Goal: Book appointment/travel/reservation

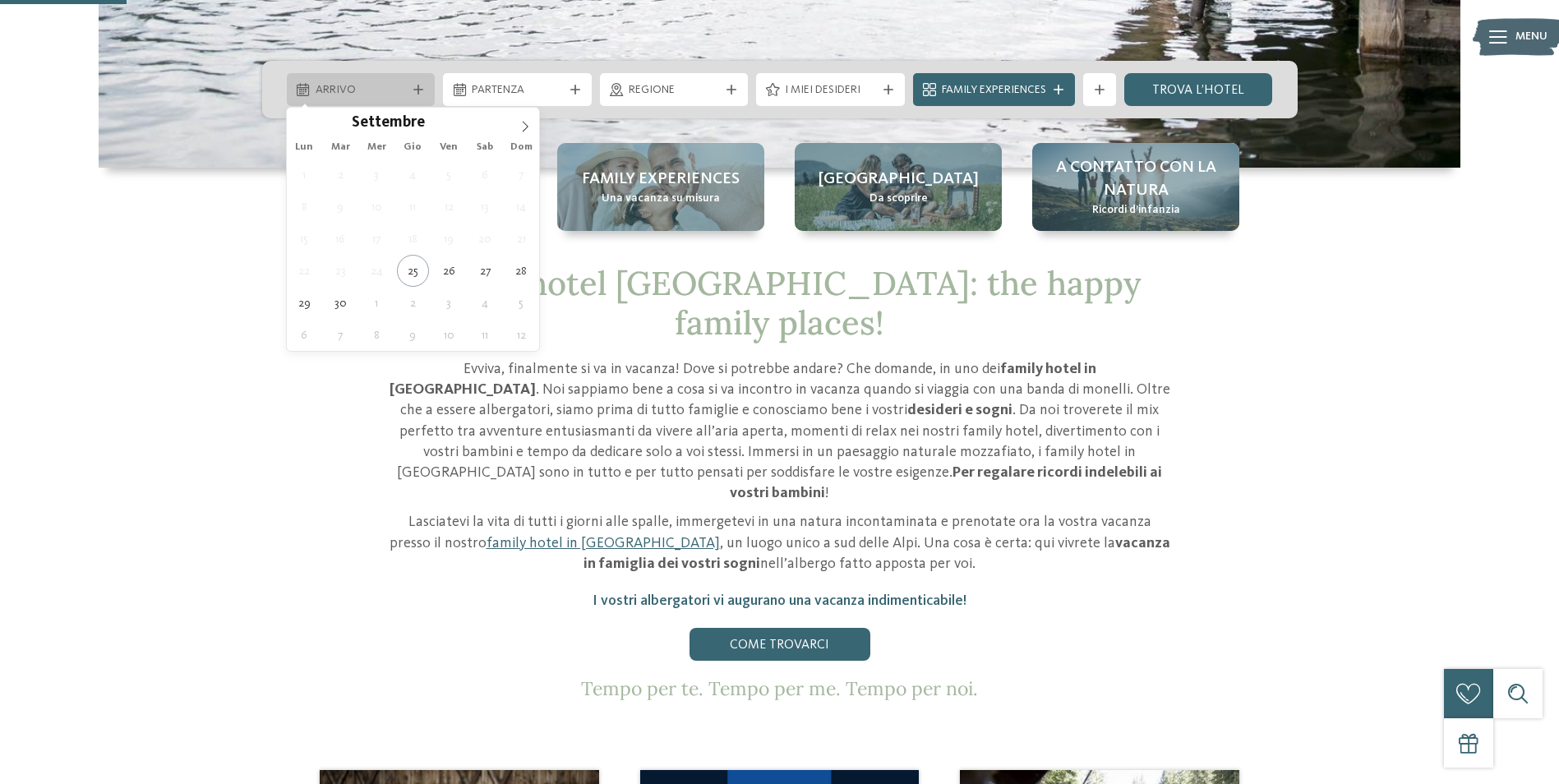
click at [352, 90] on span "Arrivo" at bounding box center [361, 90] width 91 height 16
click at [523, 130] on icon at bounding box center [526, 127] width 12 height 12
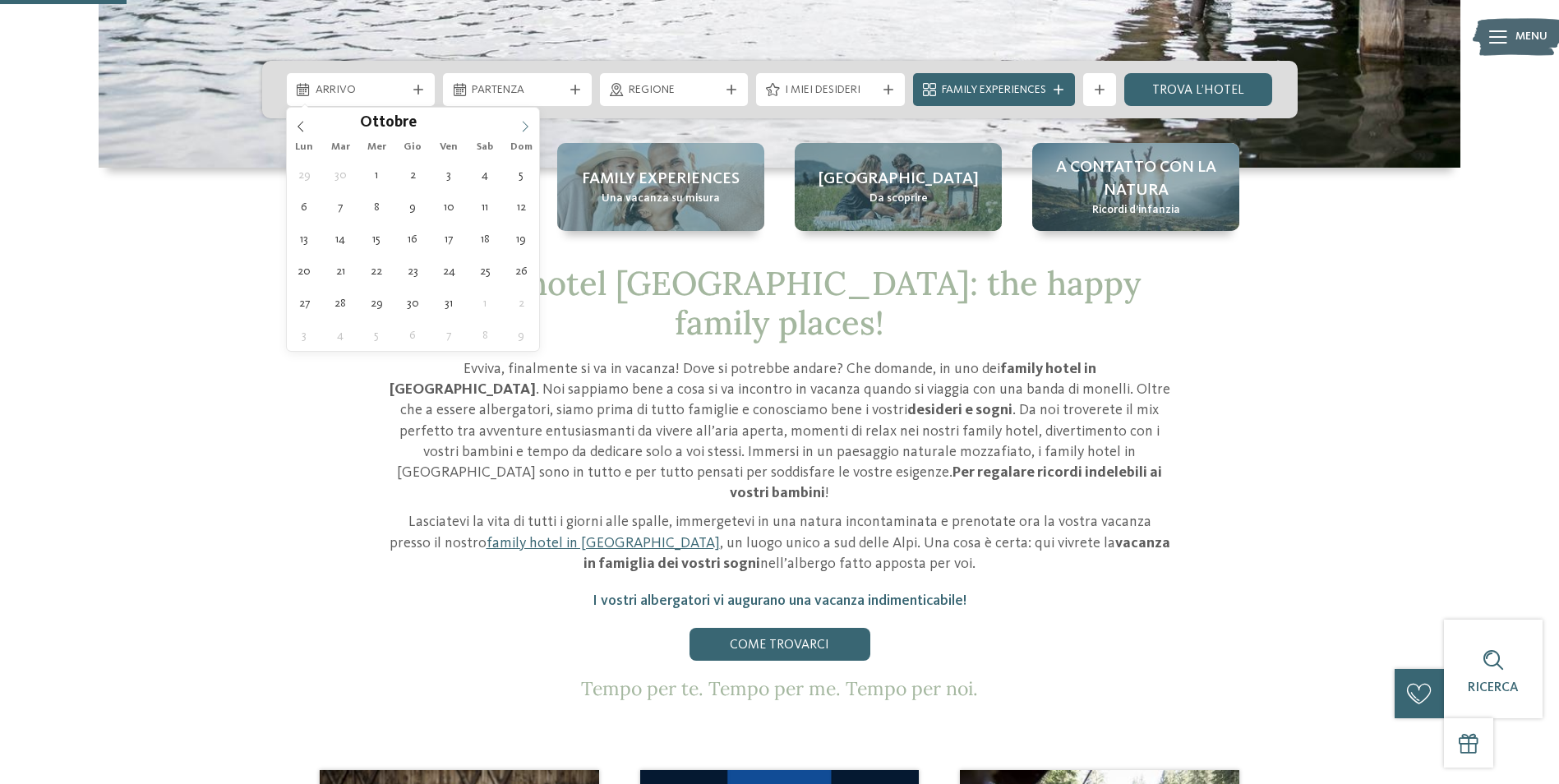
click at [523, 130] on icon at bounding box center [526, 127] width 12 height 12
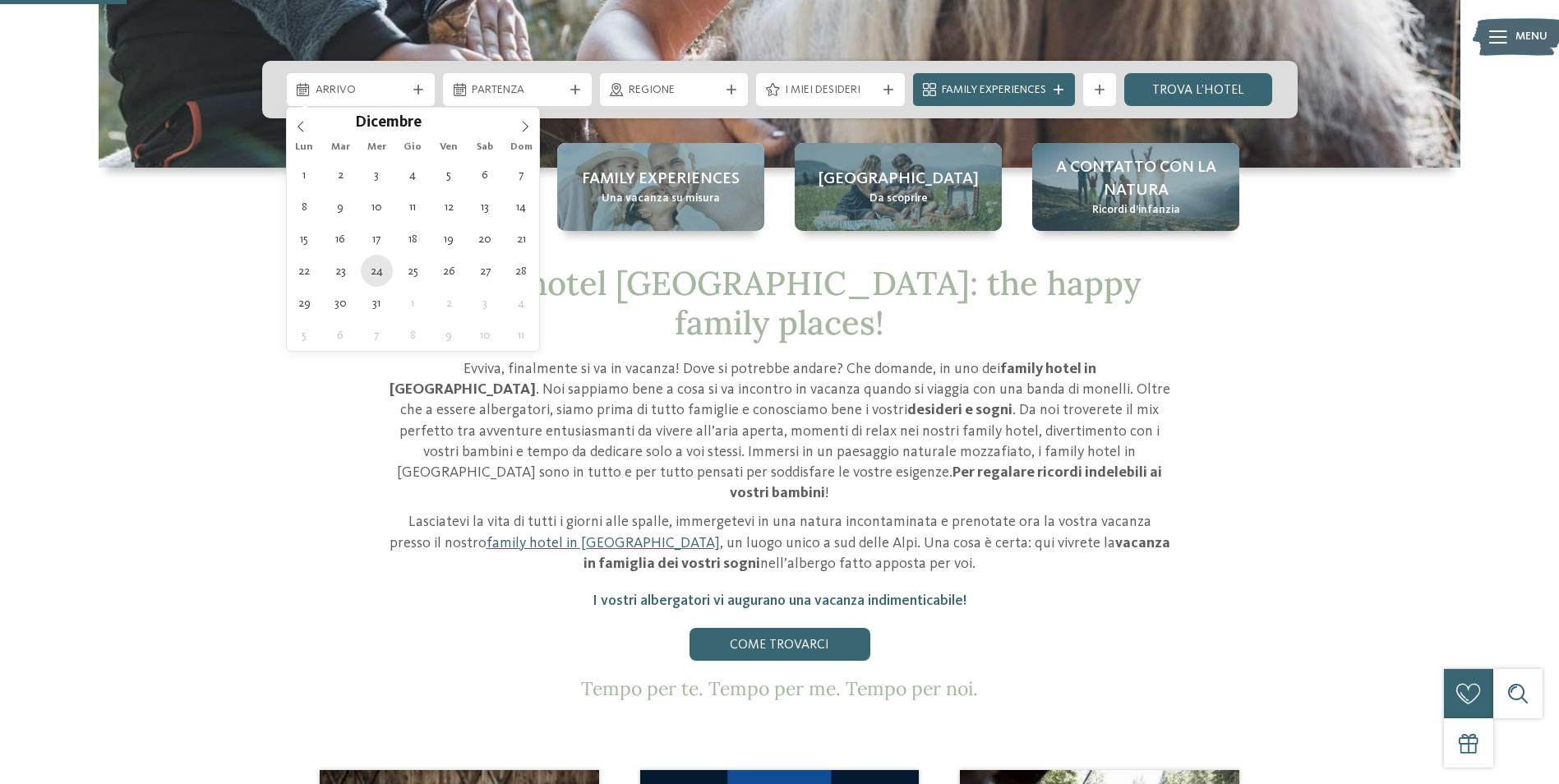
type div "24.12.2025"
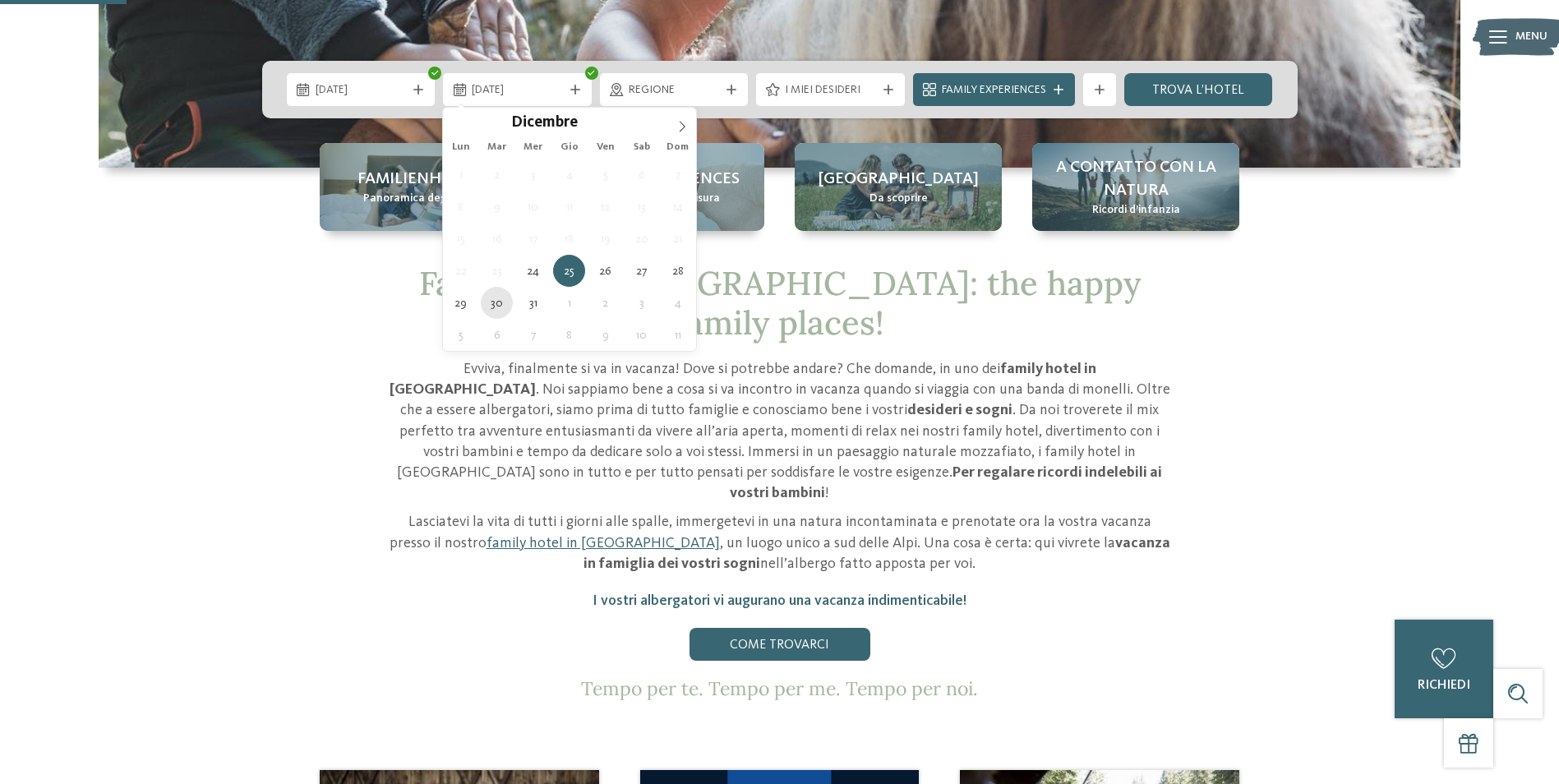
type div "30.12.2025"
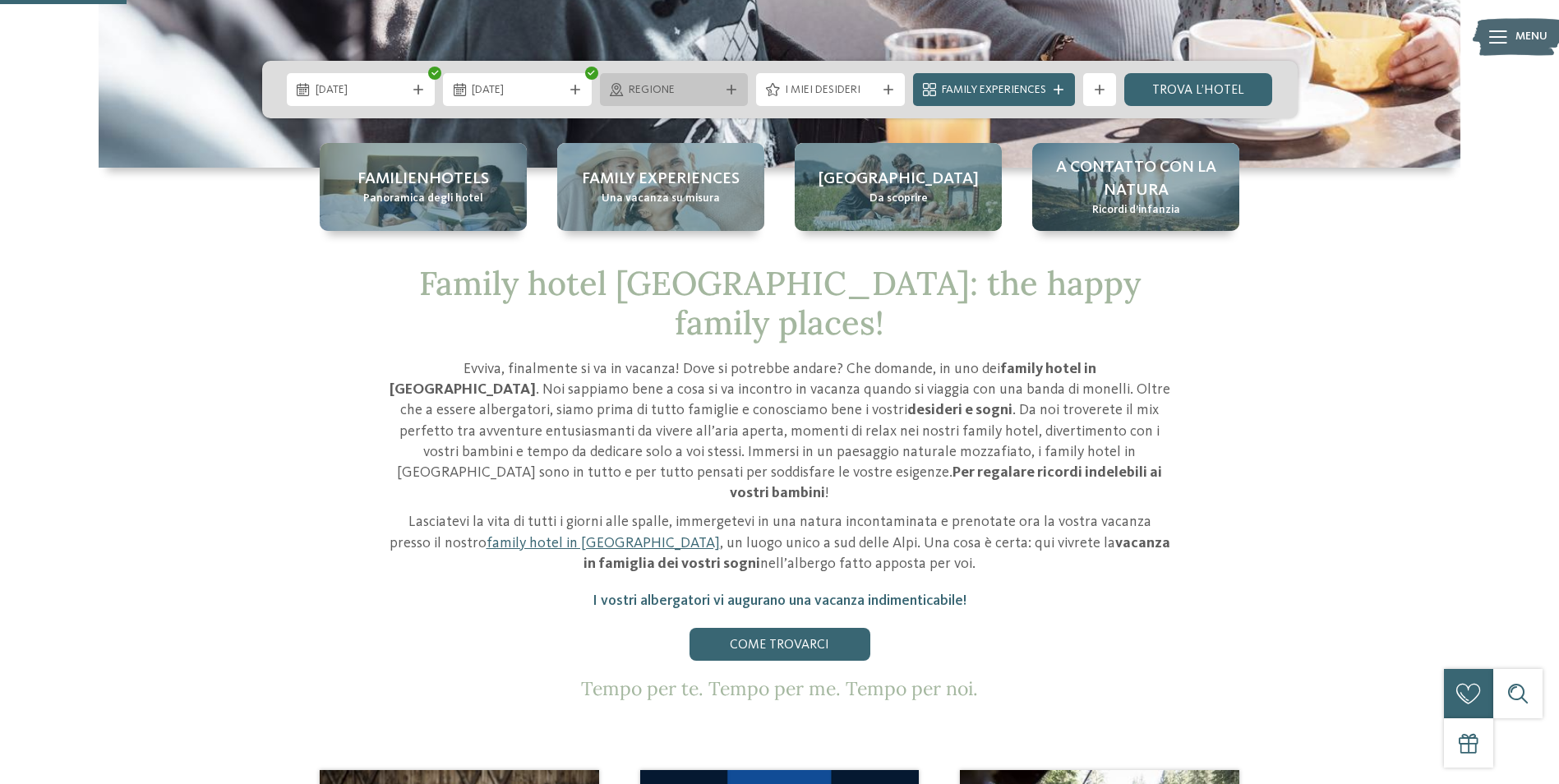
click at [644, 91] on span "Regione" at bounding box center [674, 90] width 91 height 16
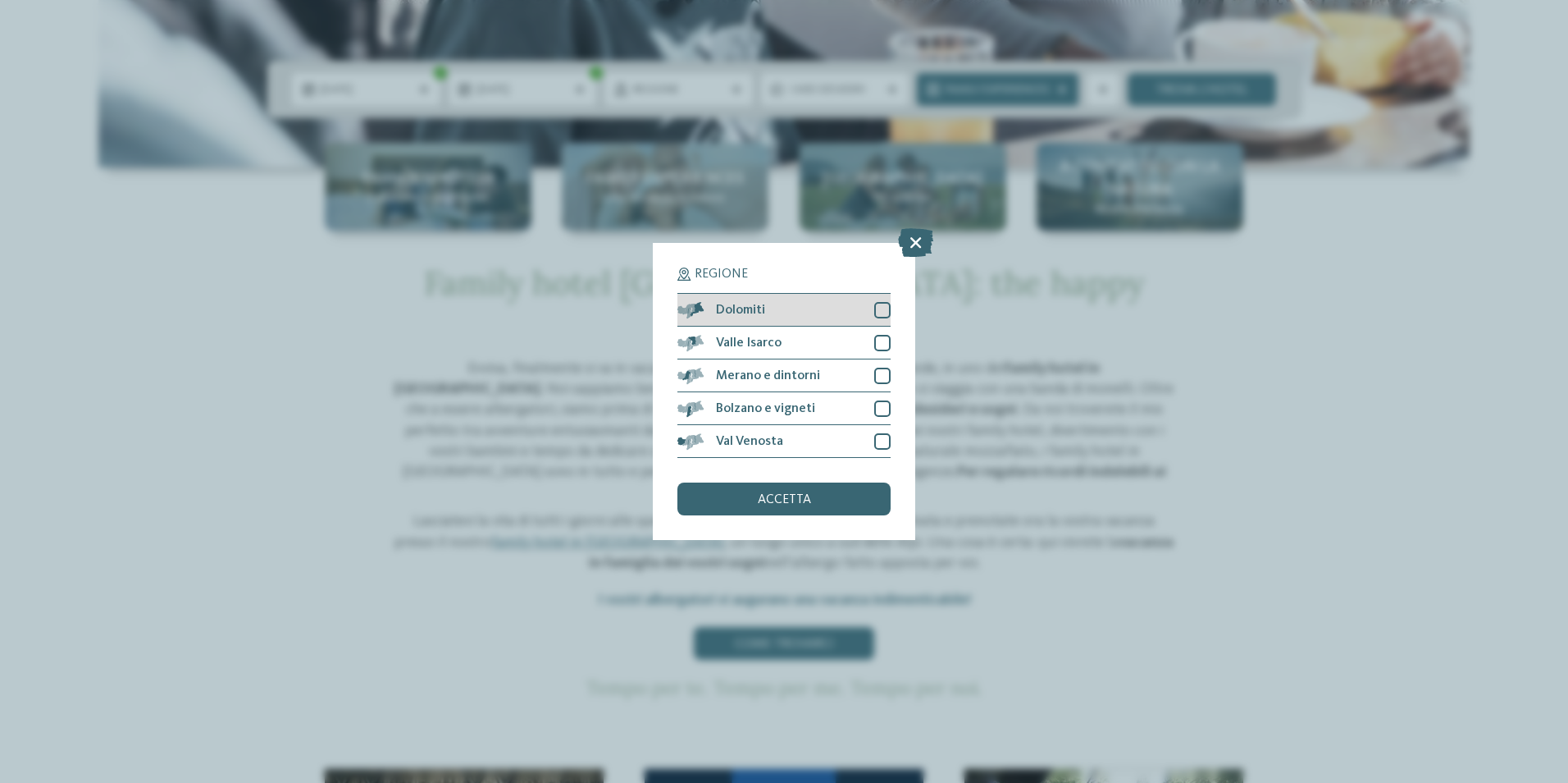
click at [876, 312] on div at bounding box center [882, 310] width 16 height 16
click at [798, 500] on span "accetta" at bounding box center [784, 500] width 53 height 14
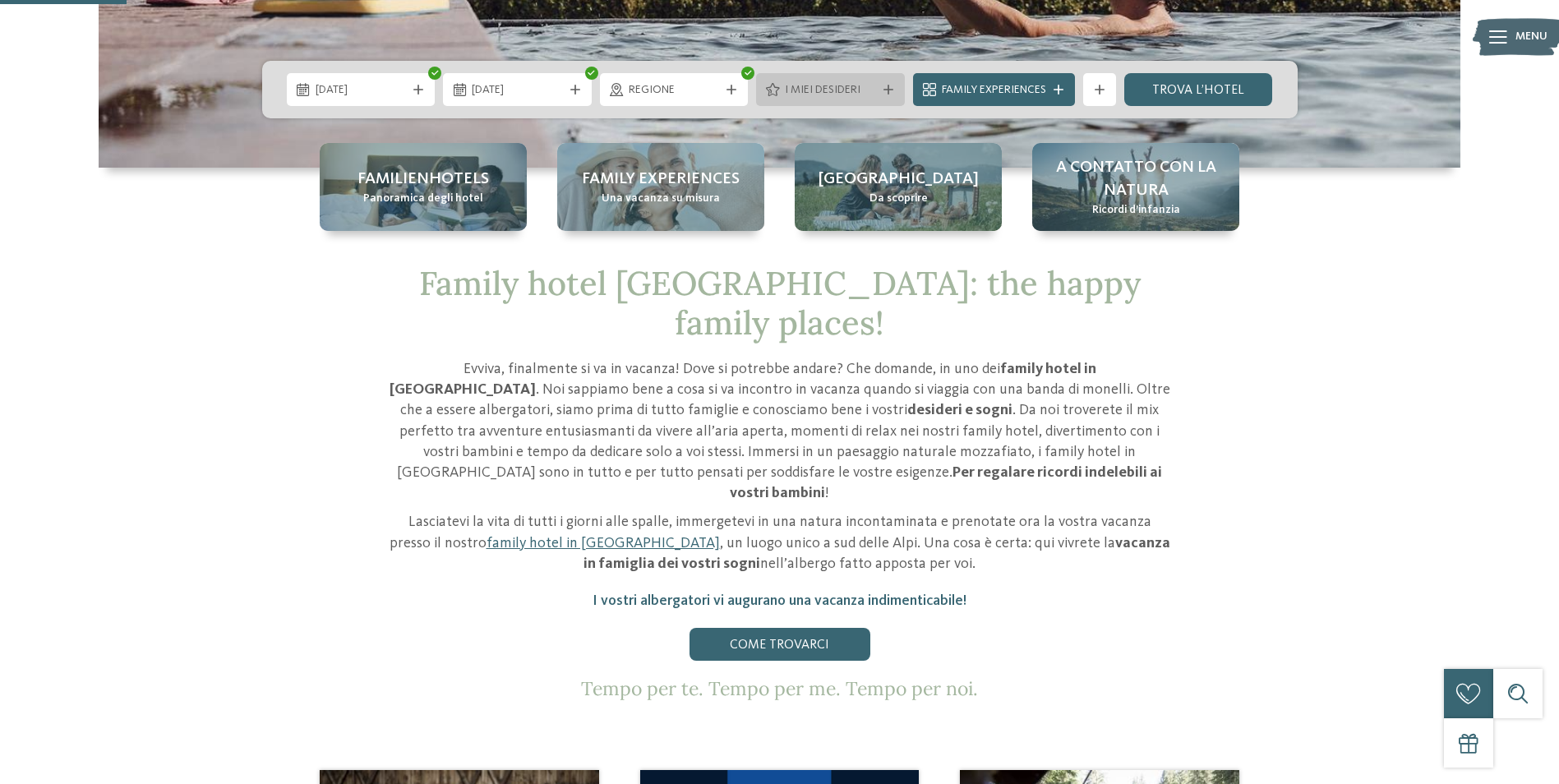
click at [842, 95] on span "I miei desideri" at bounding box center [831, 90] width 91 height 16
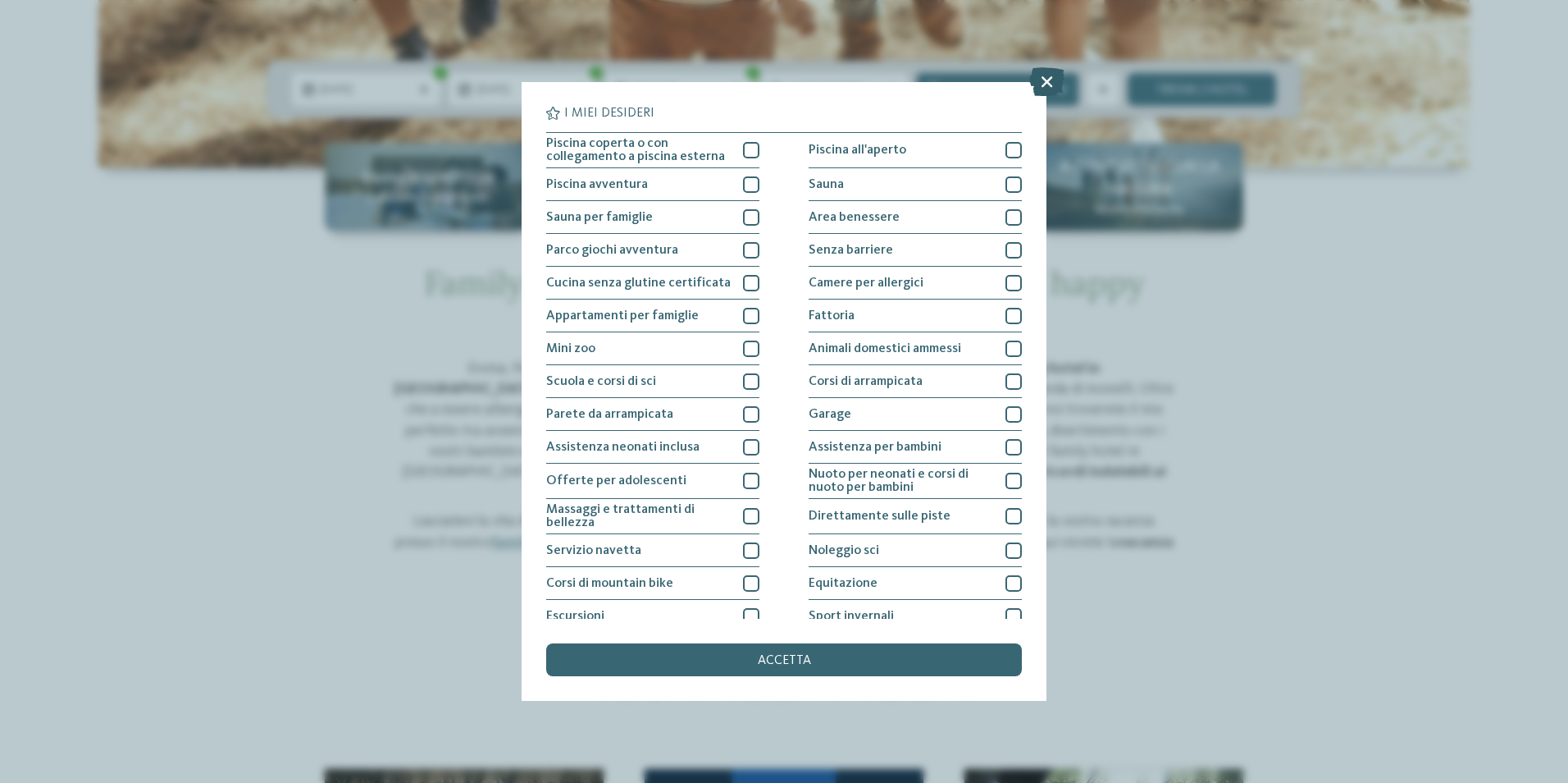
click at [1047, 81] on icon at bounding box center [1047, 82] width 35 height 29
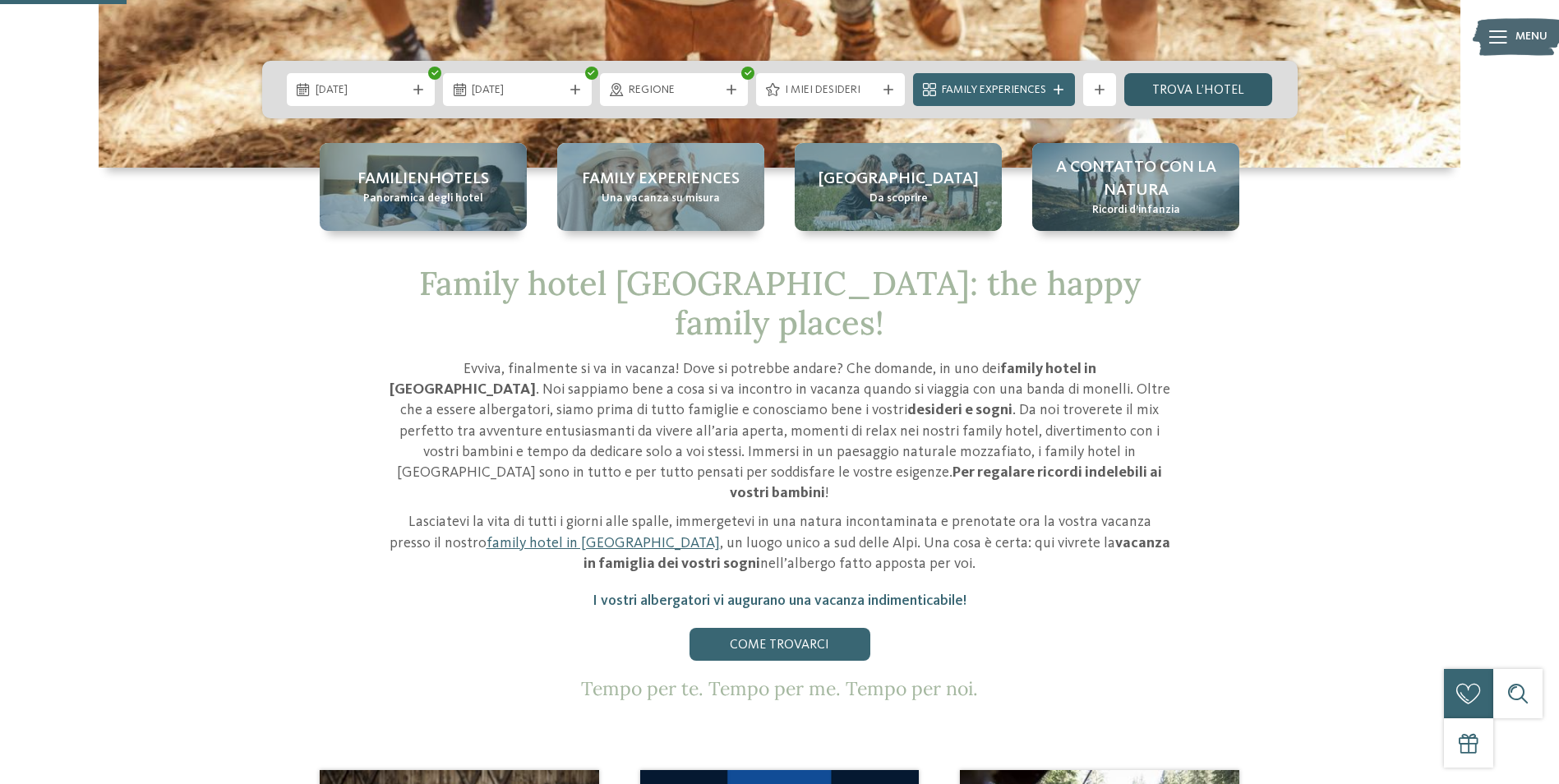
click at [1206, 84] on link "trova l’hotel" at bounding box center [1198, 90] width 149 height 33
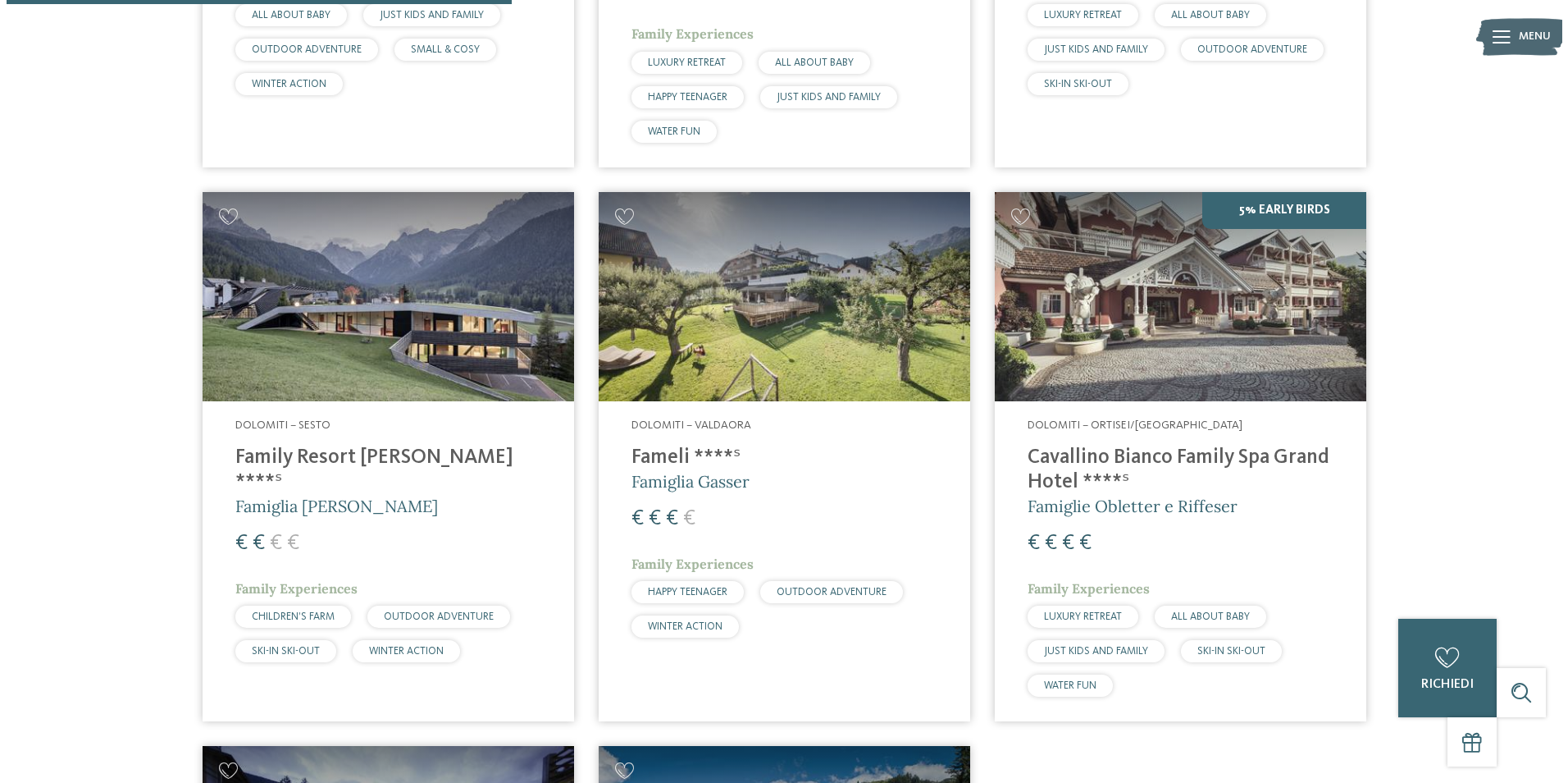
scroll to position [785, 0]
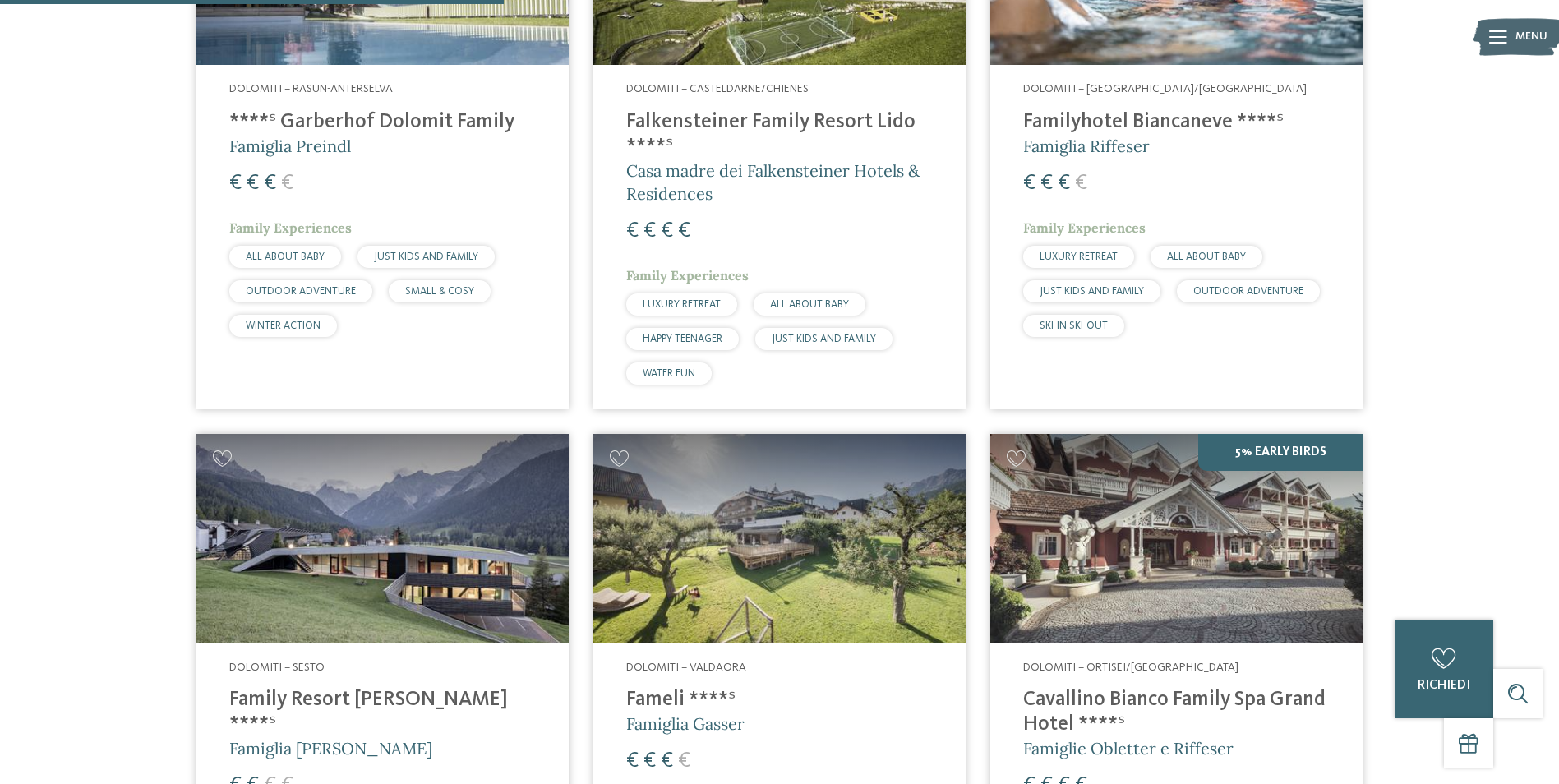
click at [256, 132] on h4 "****ˢ Garberhof Dolomit Family" at bounding box center [382, 122] width 307 height 24
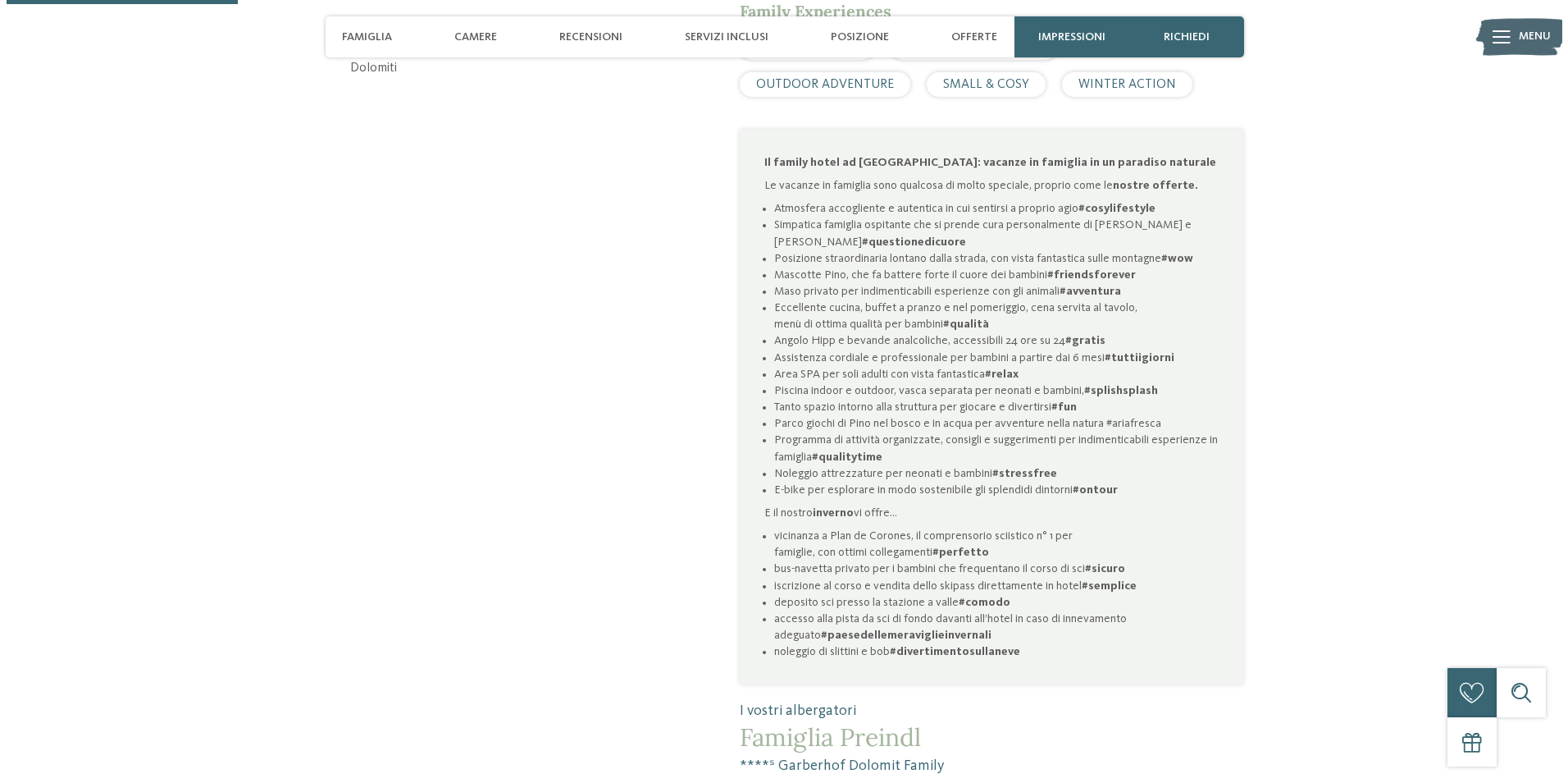
scroll to position [738, 0]
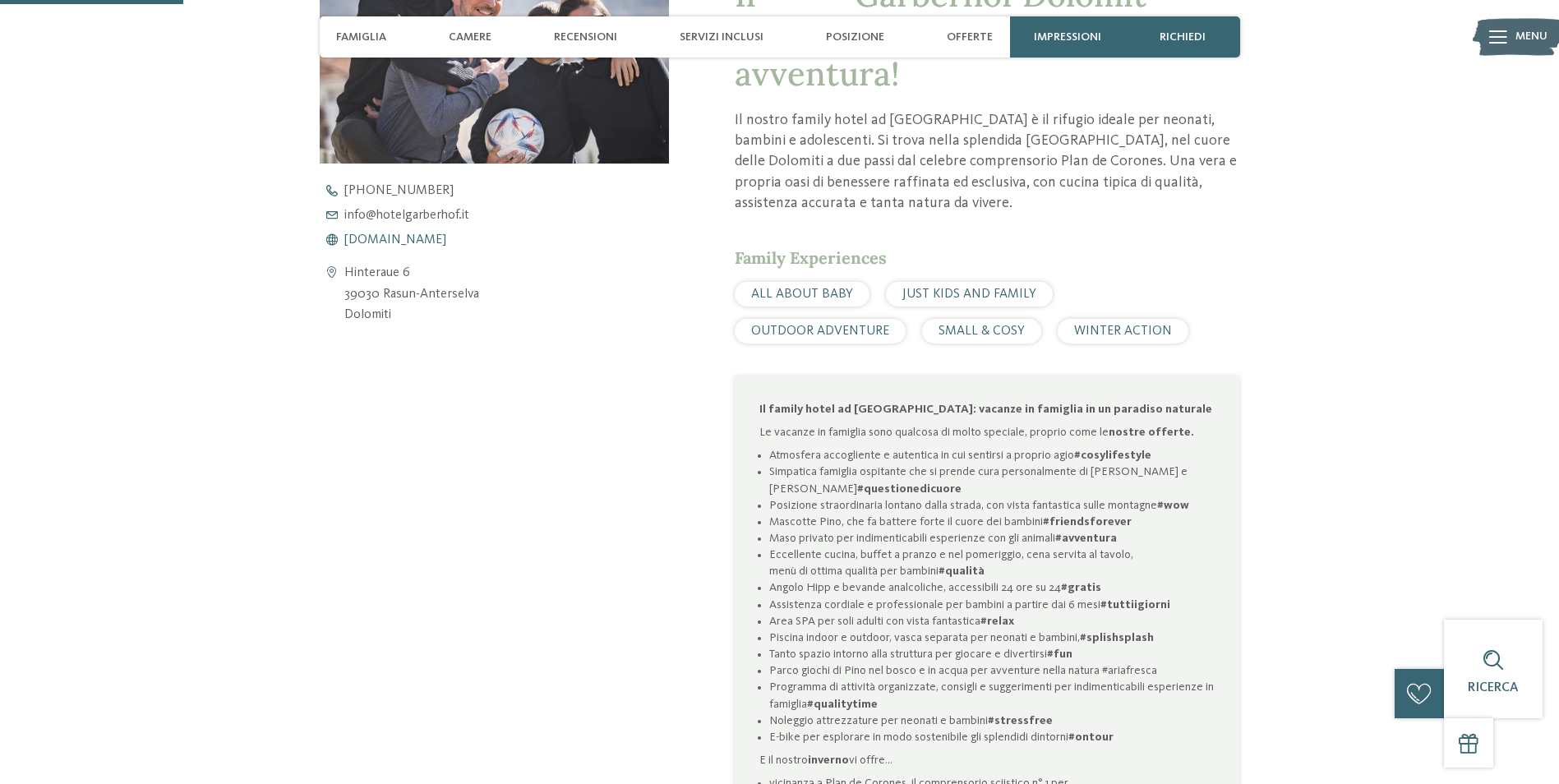
click at [410, 237] on span "[DOMAIN_NAME]" at bounding box center [395, 240] width 102 height 14
